Goal: Task Accomplishment & Management: Use online tool/utility

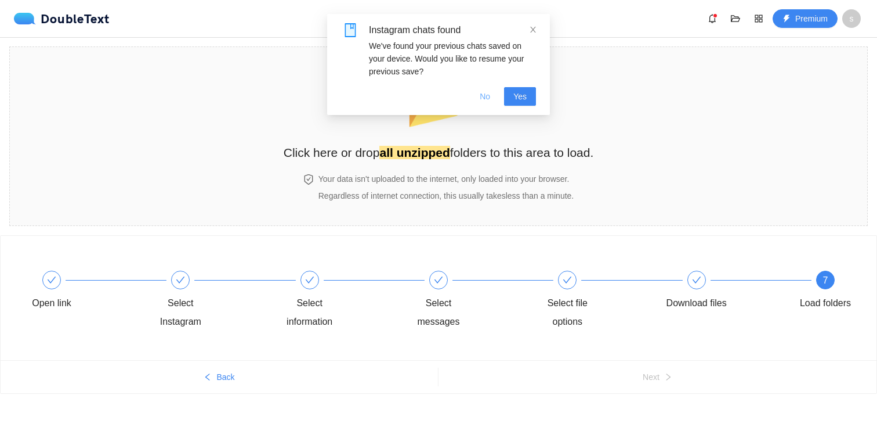
click at [490, 93] on button "No" at bounding box center [485, 96] width 29 height 19
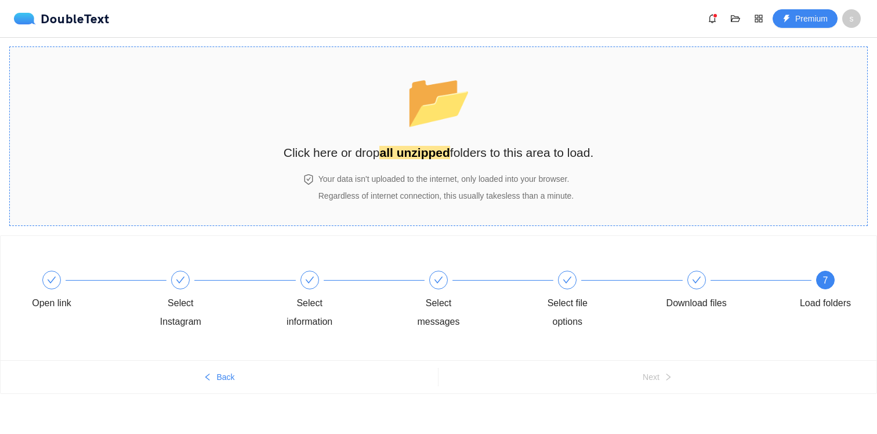
click at [427, 119] on span "📂" at bounding box center [439, 100] width 67 height 59
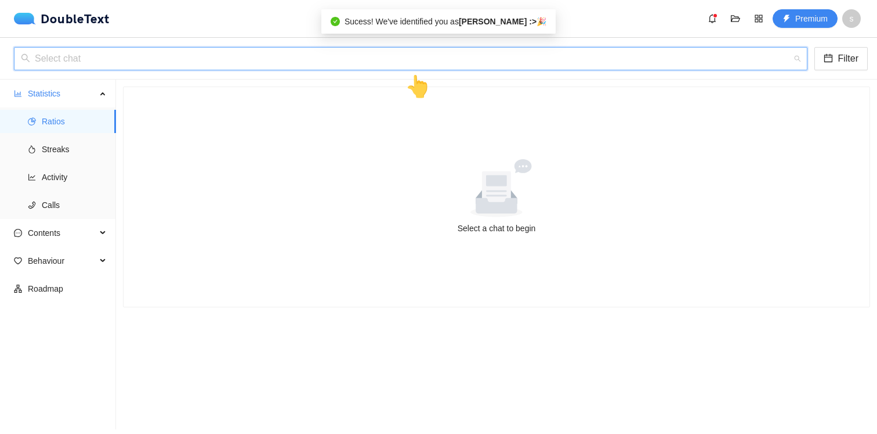
click at [467, 64] on input "search" at bounding box center [407, 59] width 772 height 22
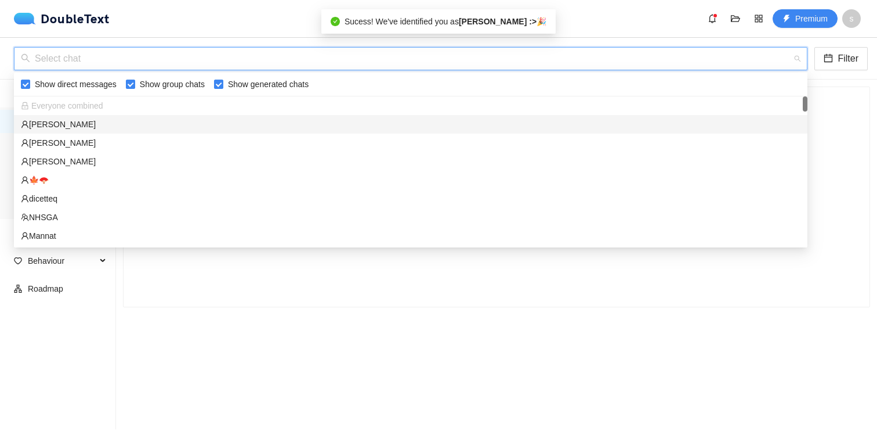
click at [409, 120] on div "[PERSON_NAME]" at bounding box center [411, 124] width 780 height 13
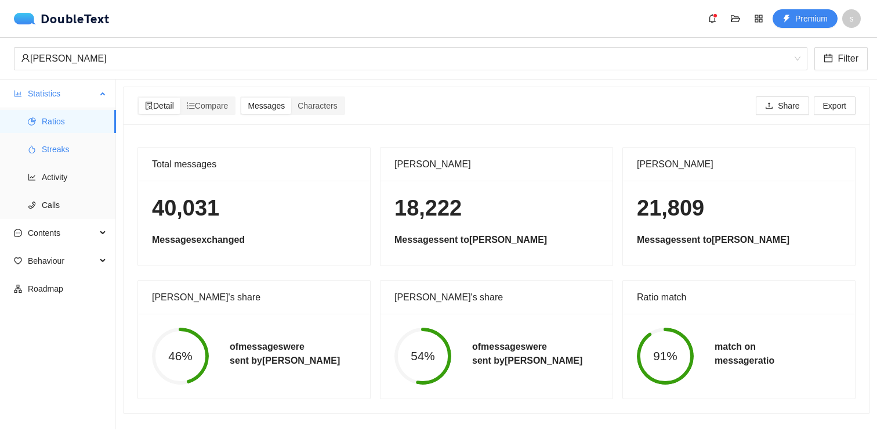
click at [84, 138] on span "Streaks" at bounding box center [74, 149] width 65 height 23
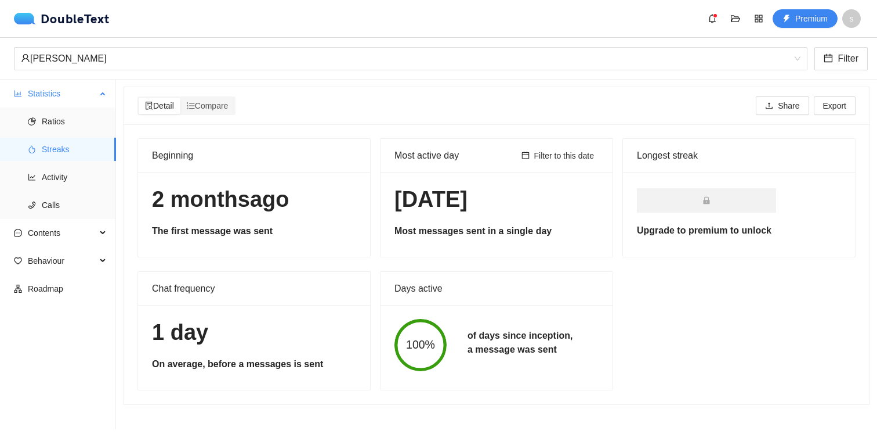
click at [79, 151] on span "Streaks" at bounding box center [74, 149] width 65 height 23
click at [80, 178] on span "Activity" at bounding box center [74, 176] width 65 height 23
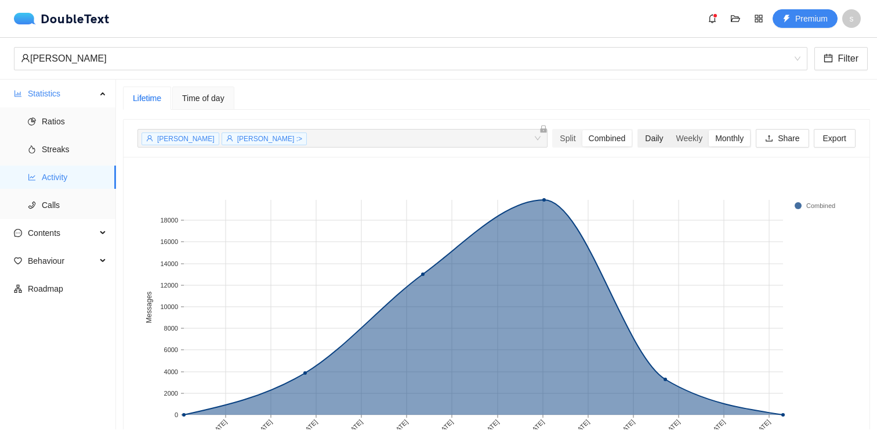
click at [653, 136] on div "Daily" at bounding box center [654, 138] width 31 height 16
click at [639, 130] on input "Daily" at bounding box center [639, 130] width 0 height 0
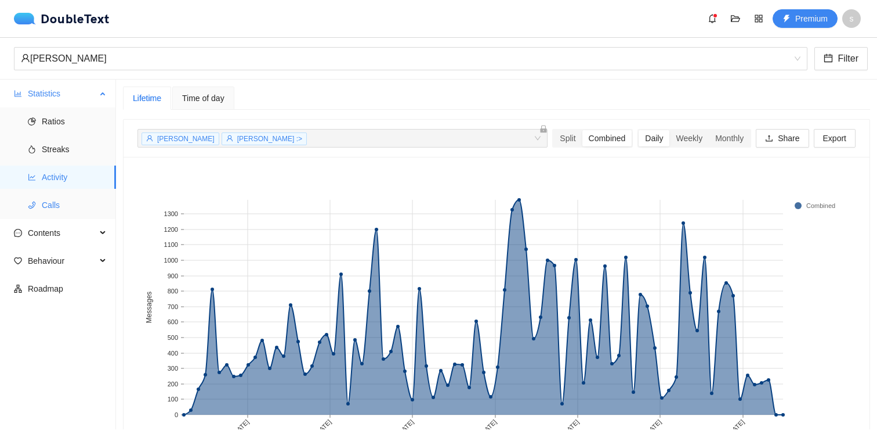
click at [81, 201] on span "Calls" at bounding box center [74, 204] width 65 height 23
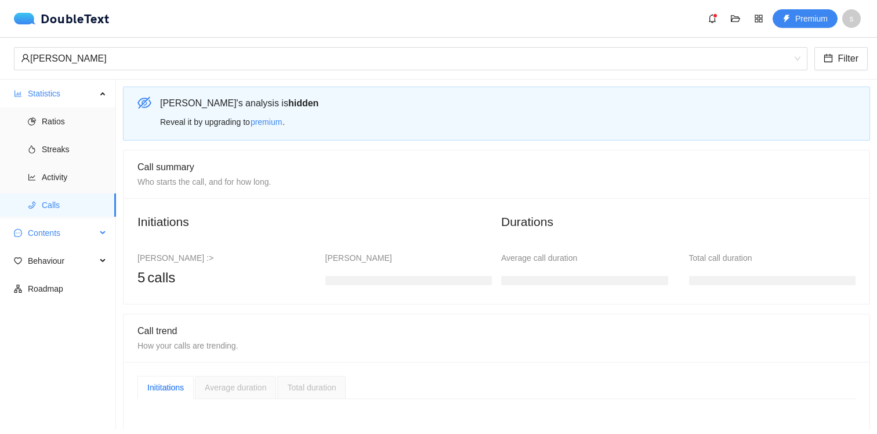
click at [80, 235] on span "Contents" at bounding box center [62, 232] width 68 height 23
click at [75, 263] on span "Word Cloud" at bounding box center [74, 260] width 65 height 23
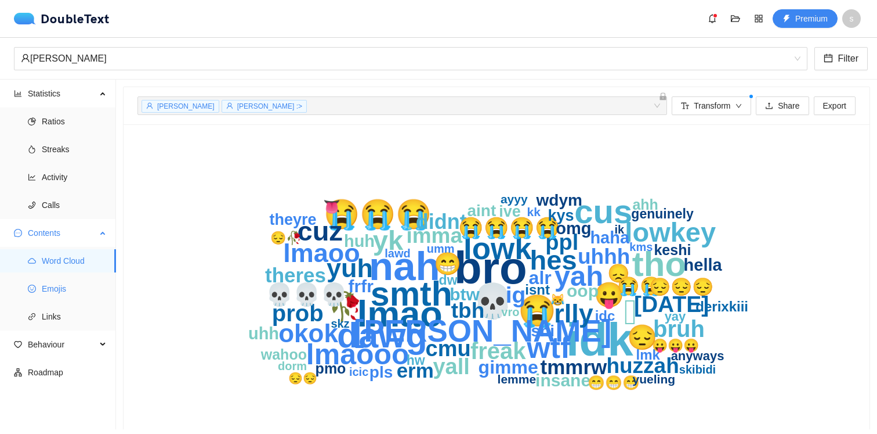
click at [65, 292] on span "Emojis" at bounding box center [74, 288] width 65 height 23
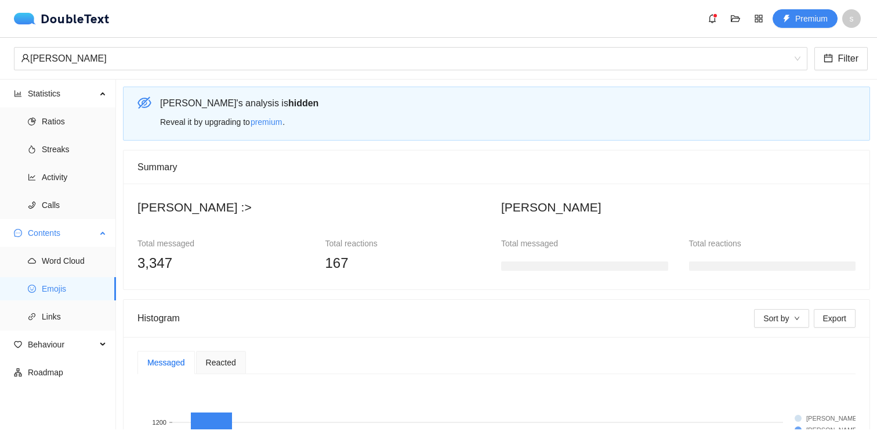
click at [70, 302] on ul "Word Cloud Emojis Links" at bounding box center [57, 289] width 115 height 84
click at [76, 313] on span "Links" at bounding box center [74, 316] width 65 height 23
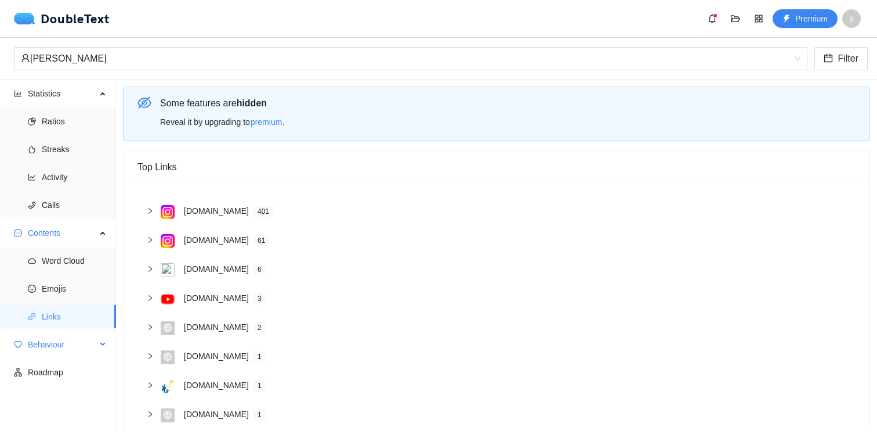
click at [71, 341] on span "Behaviour" at bounding box center [62, 344] width 68 height 23
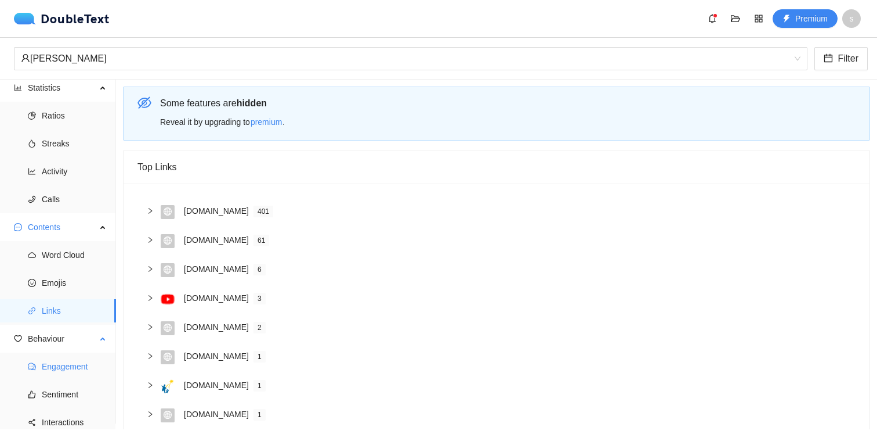
click at [63, 356] on span "Engagement" at bounding box center [74, 366] width 65 height 23
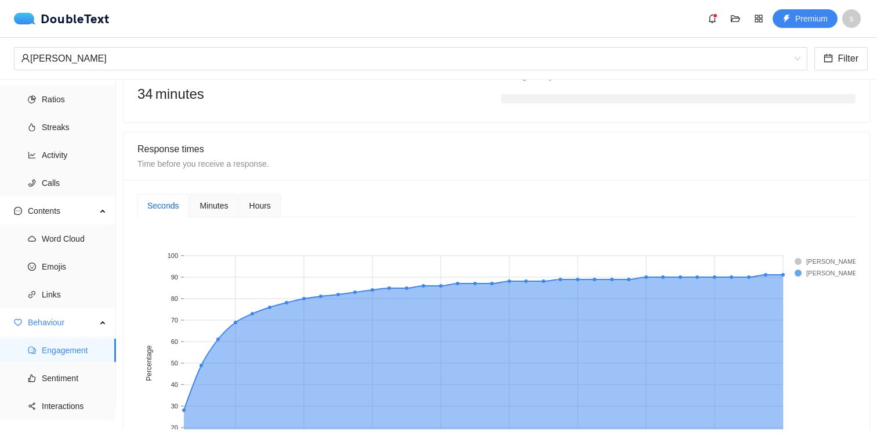
scroll to position [395, 0]
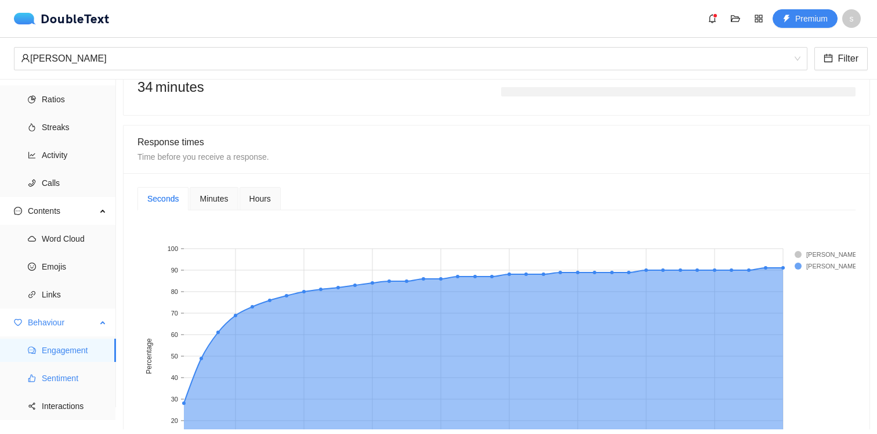
click at [92, 374] on span "Sentiment" at bounding box center [74, 377] width 65 height 23
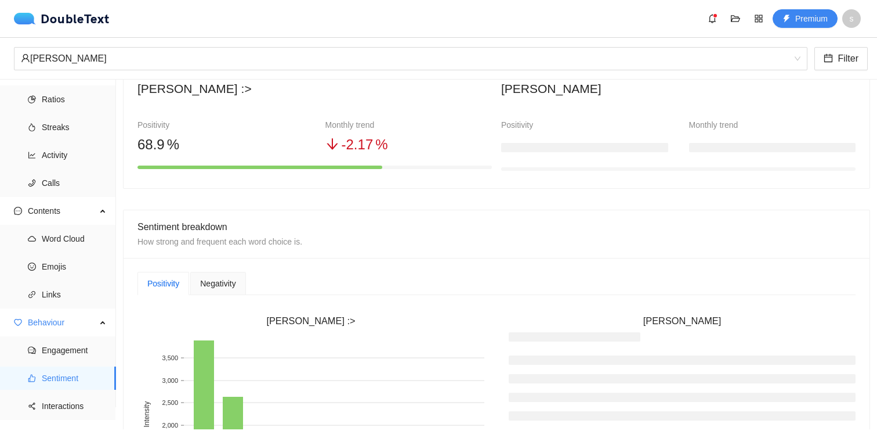
scroll to position [73, 0]
